Goal: Task Accomplishment & Management: Manage account settings

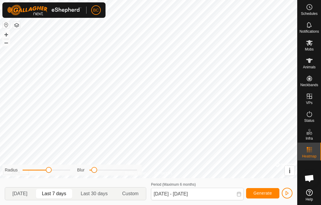
click at [311, 48] on span "Mobs" at bounding box center [309, 50] width 9 height 4
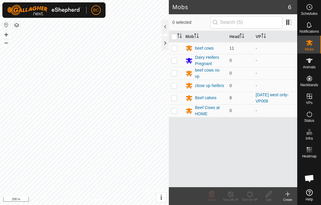
click at [174, 98] on p-checkbox at bounding box center [174, 97] width 6 height 5
checkbox input "true"
click at [203, 97] on div "Beef calves" at bounding box center [205, 98] width 21 height 6
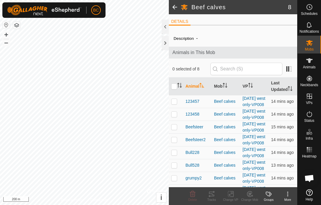
click at [175, 85] on input "checkbox" at bounding box center [174, 86] width 6 height 6
checkbox input "true"
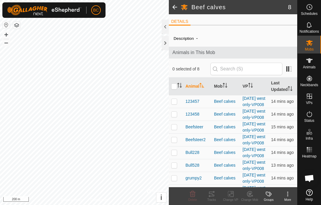
checkbox input "true"
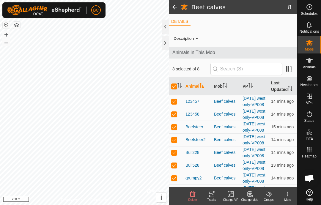
click at [215, 195] on tracks-svg-icon at bounding box center [211, 193] width 19 height 7
